Goal: Task Accomplishment & Management: Use online tool/utility

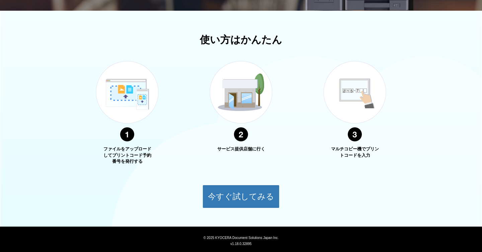
scroll to position [211, 0]
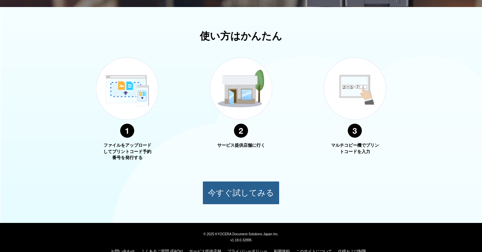
click at [234, 185] on button "今すぐ試してみる" at bounding box center [240, 192] width 77 height 23
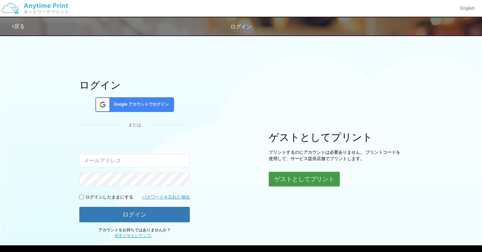
click at [303, 183] on button "ゲストとしてプリント" at bounding box center [304, 179] width 71 height 15
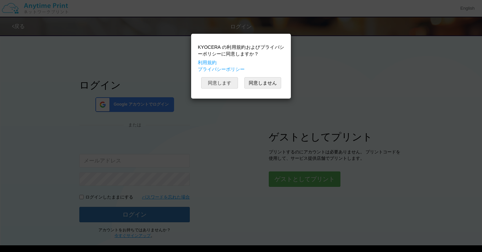
click at [223, 79] on button "同意します" at bounding box center [219, 82] width 37 height 11
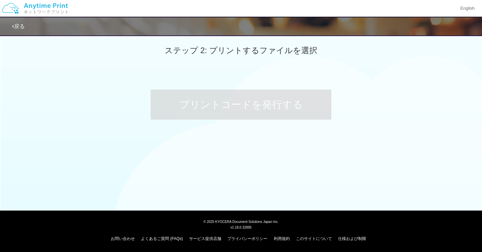
click at [215, 55] on span "ステップ 2: プリントするファイルを選択" at bounding box center [241, 50] width 153 height 9
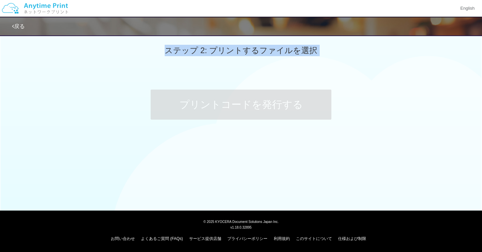
click at [215, 55] on span "ステップ 2: プリントするファイルを選択" at bounding box center [241, 50] width 153 height 9
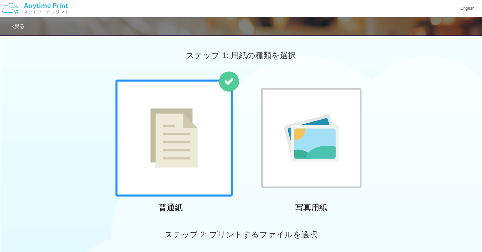
click at [214, 99] on div at bounding box center [173, 138] width 117 height 117
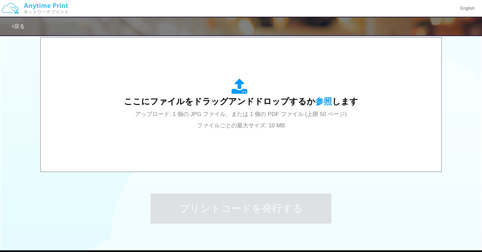
scroll to position [216, 0]
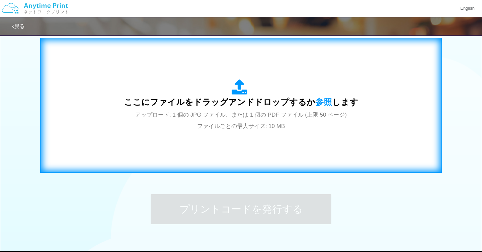
click at [229, 107] on span "ここにファイルをドラッグアンドドロップするか 参照 します" at bounding box center [241, 101] width 234 height 9
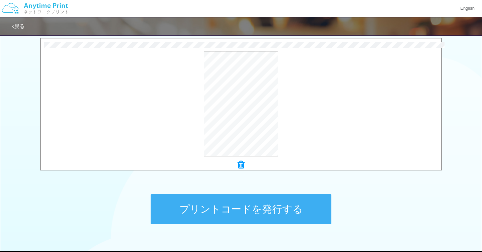
click at [248, 208] on button "プリントコードを発行する" at bounding box center [241, 209] width 181 height 30
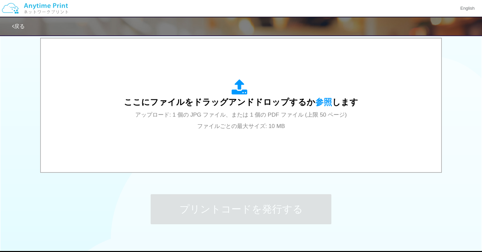
scroll to position [0, 0]
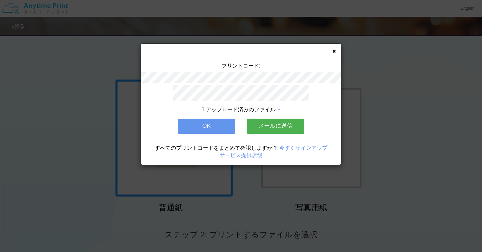
click at [212, 127] on button "OK" at bounding box center [207, 126] width 58 height 15
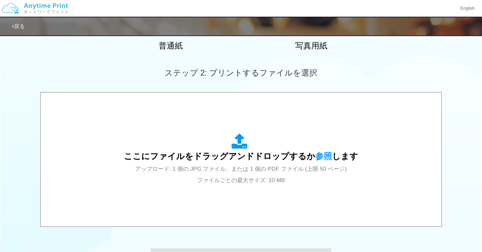
scroll to position [257, 0]
